Goal: Information Seeking & Learning: Check status

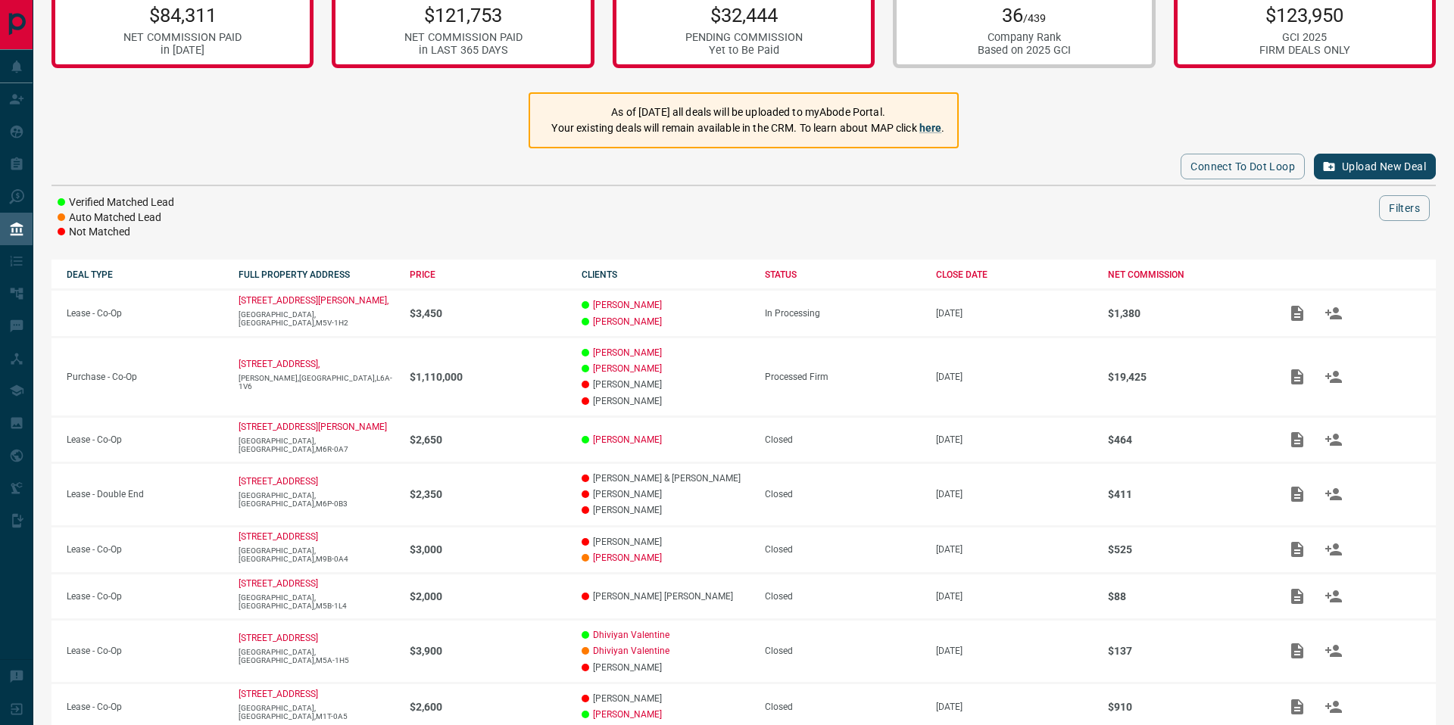
scroll to position [33, 0]
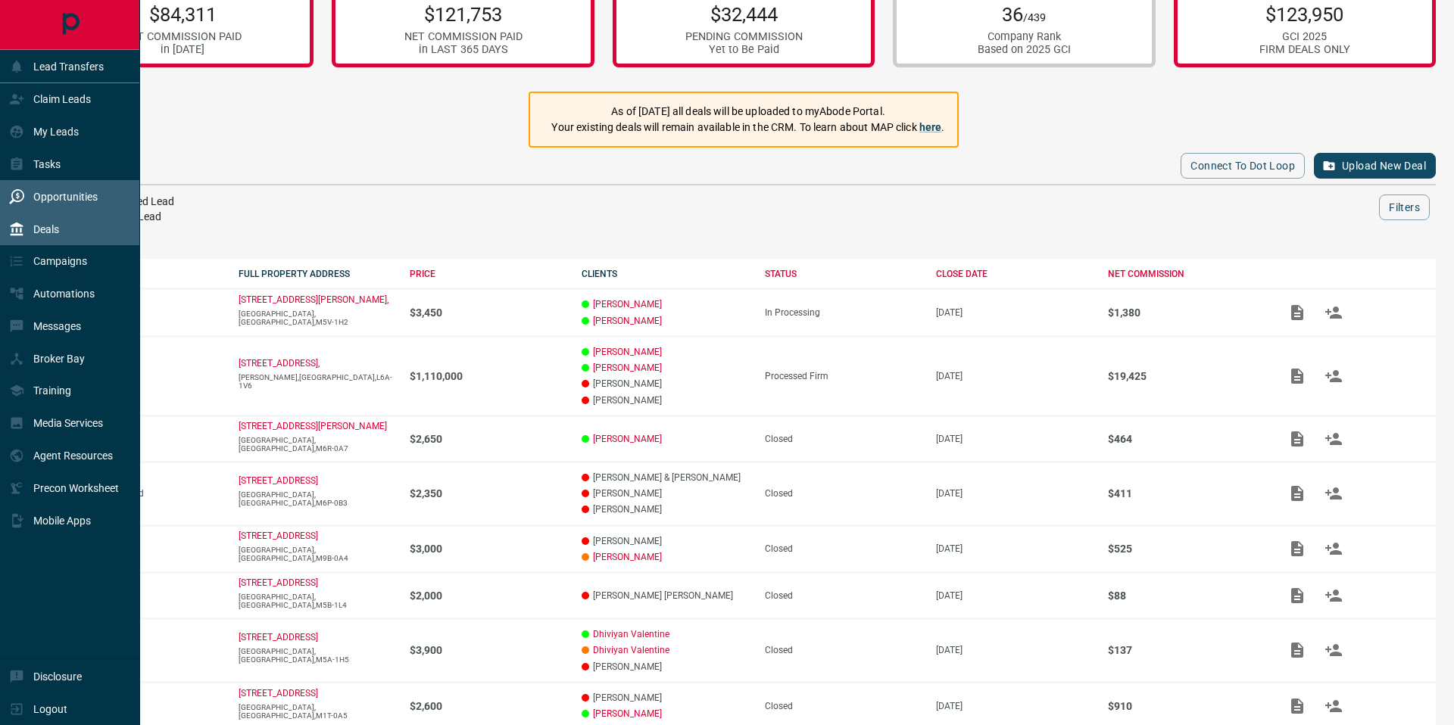
click at [22, 188] on div "Opportunities" at bounding box center [53, 196] width 89 height 25
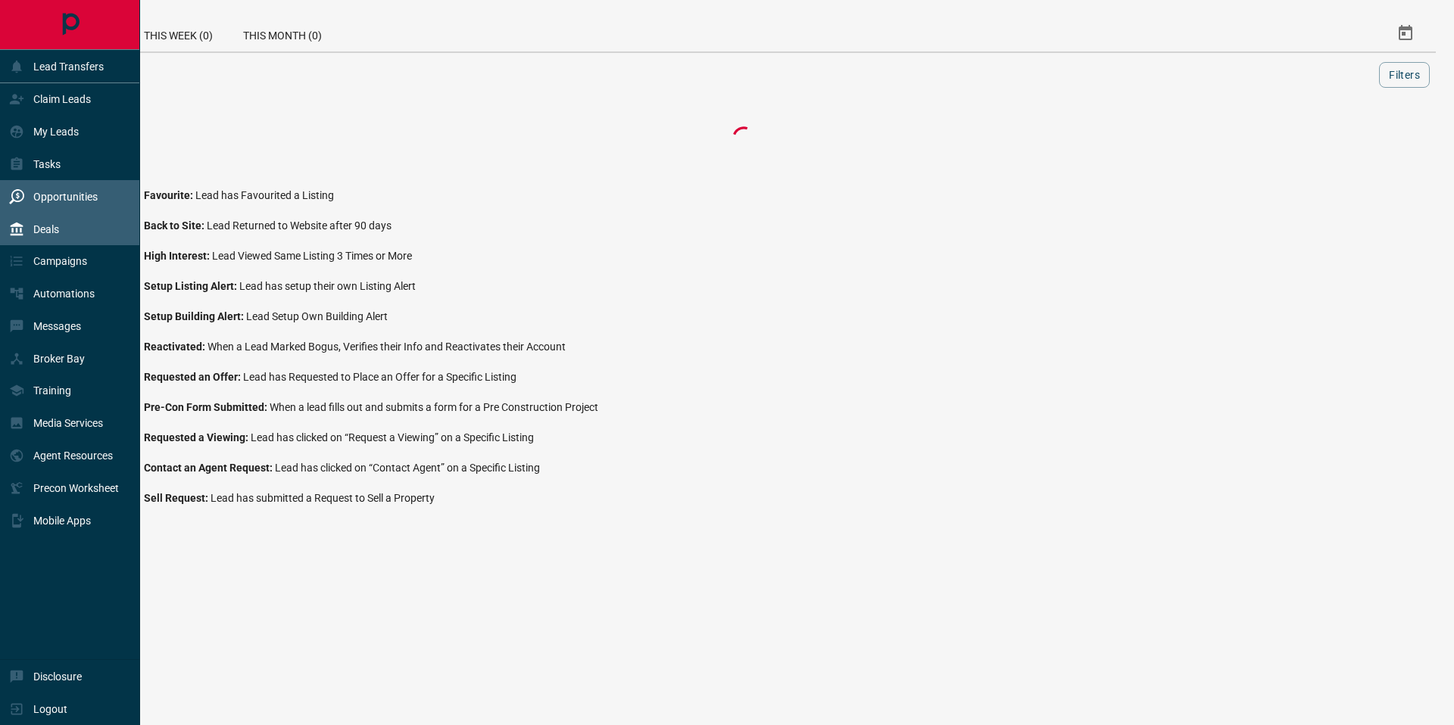
click at [32, 220] on div "Deals" at bounding box center [34, 229] width 50 height 25
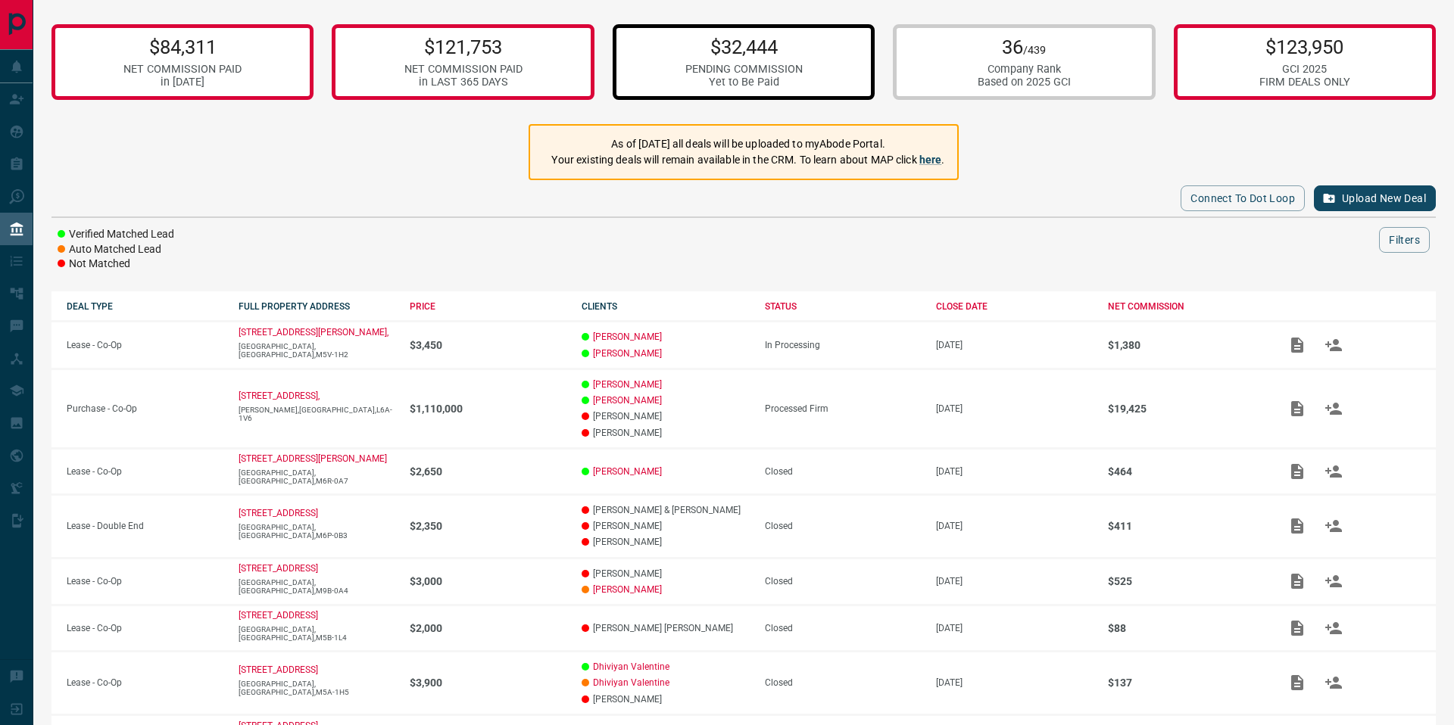
click at [761, 56] on p "$32,444" at bounding box center [743, 47] width 117 height 23
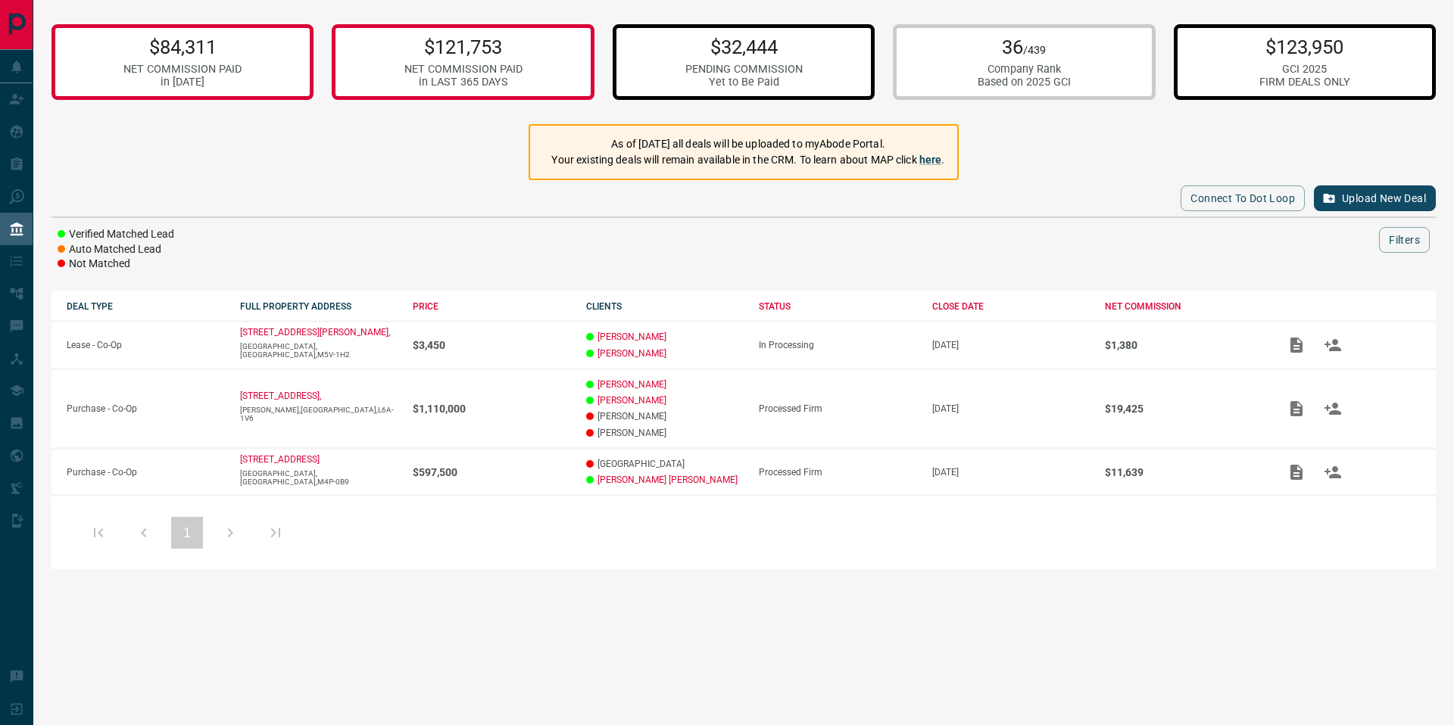
click at [1304, 58] on p "$123,950" at bounding box center [1304, 47] width 91 height 23
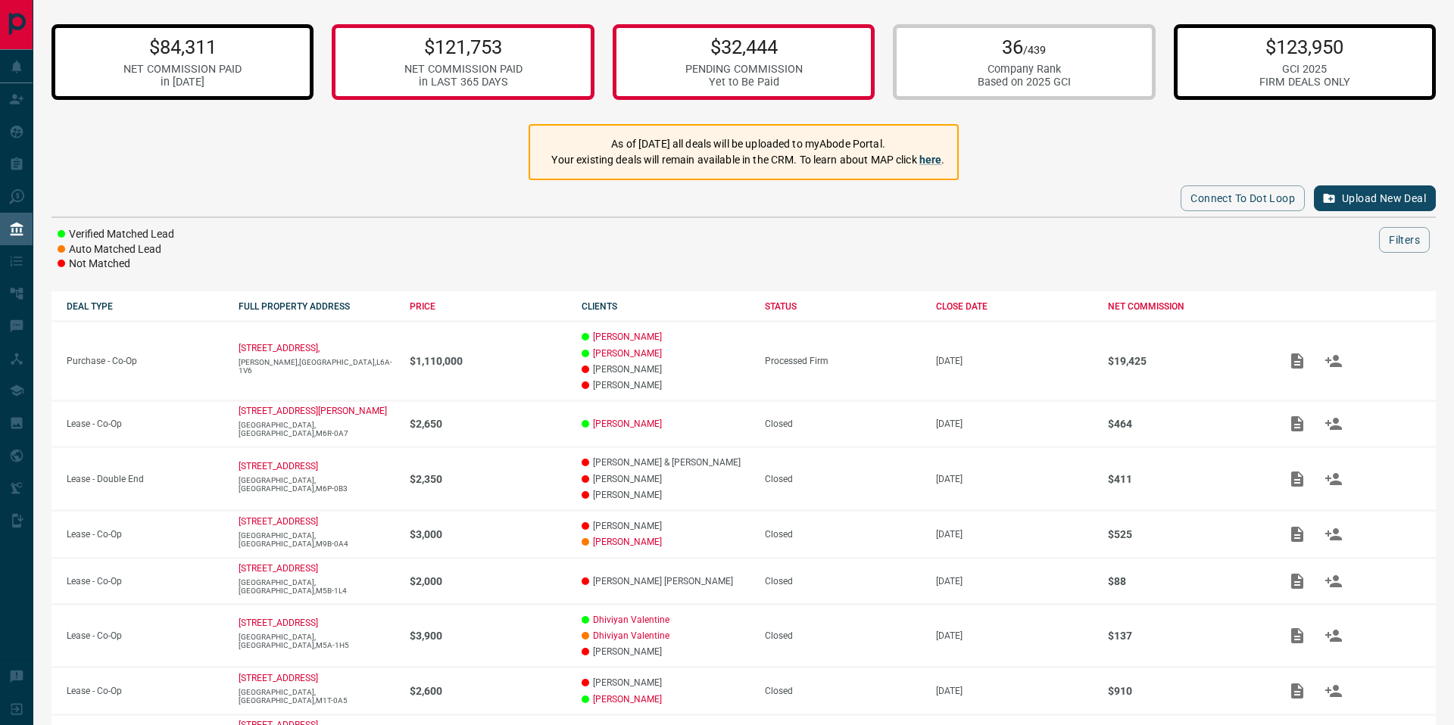
click at [263, 64] on div "$84,311 NET COMMISSION PAID in [DATE]" at bounding box center [182, 62] width 262 height 76
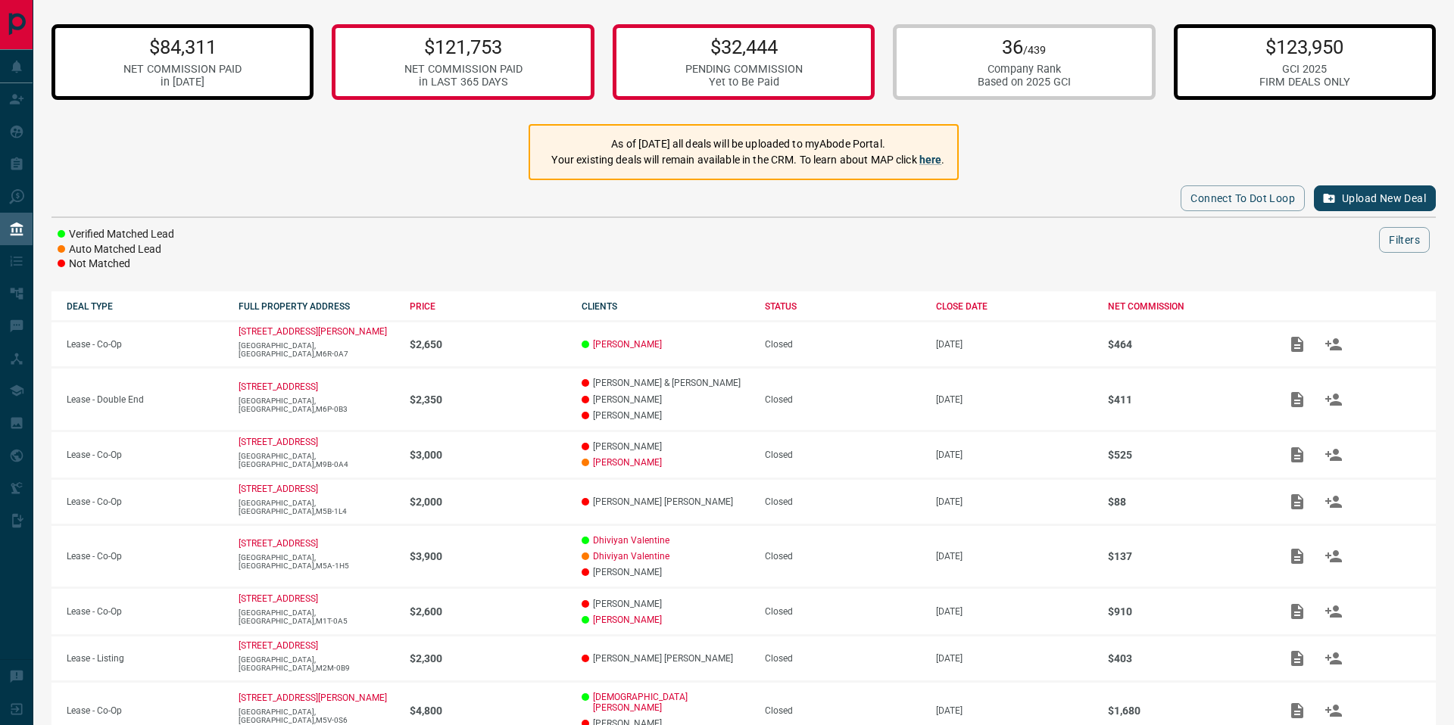
click at [1254, 70] on div "$123,950 GCI 2025 FIRM DEALS ONLY" at bounding box center [1305, 62] width 262 height 76
